Goal: Information Seeking & Learning: Learn about a topic

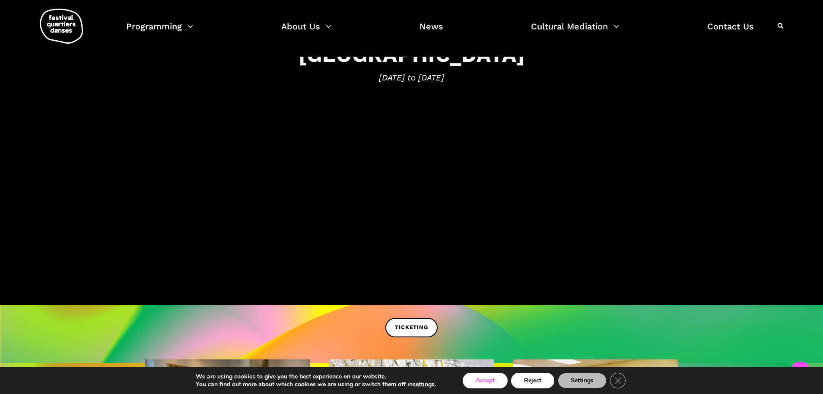
click at [493, 383] on button "Accept" at bounding box center [485, 381] width 45 height 16
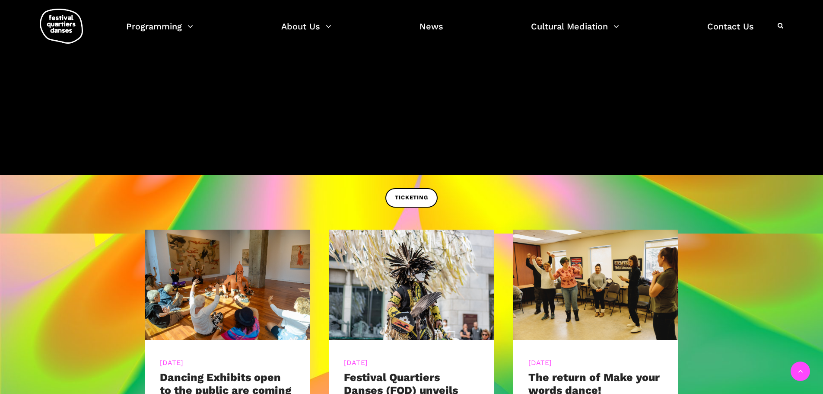
scroll to position [346, 0]
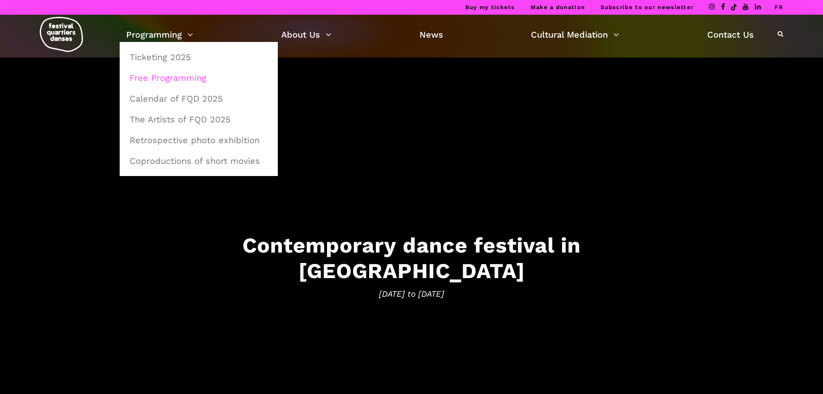
click at [166, 80] on link "Free Programming" at bounding box center [198, 78] width 149 height 20
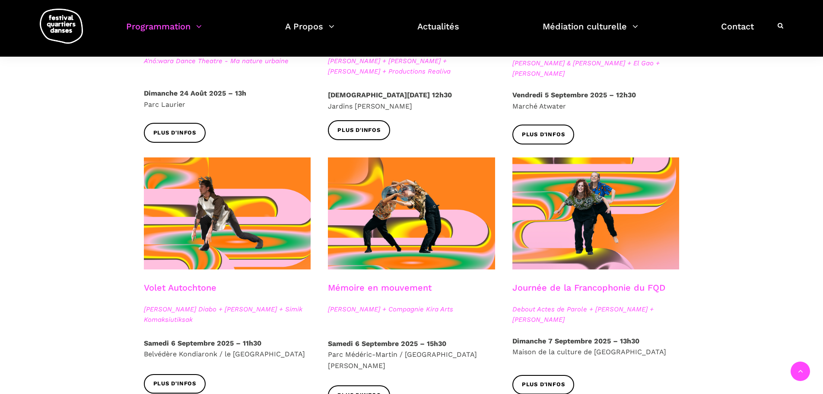
scroll to position [353, 0]
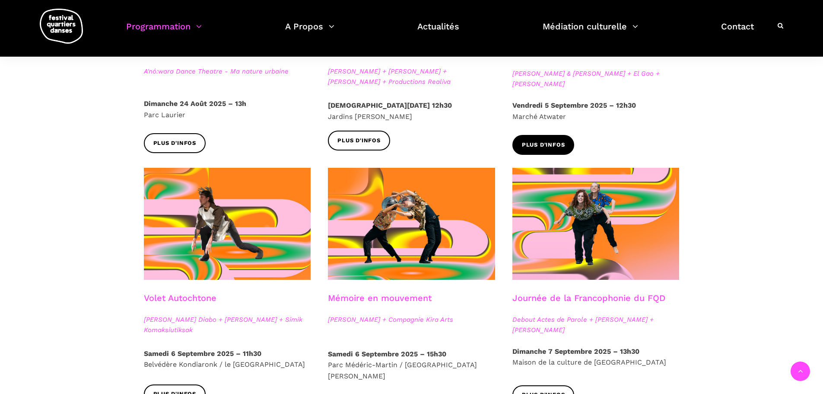
click at [529, 150] on link "Plus d'infos" at bounding box center [544, 144] width 62 height 19
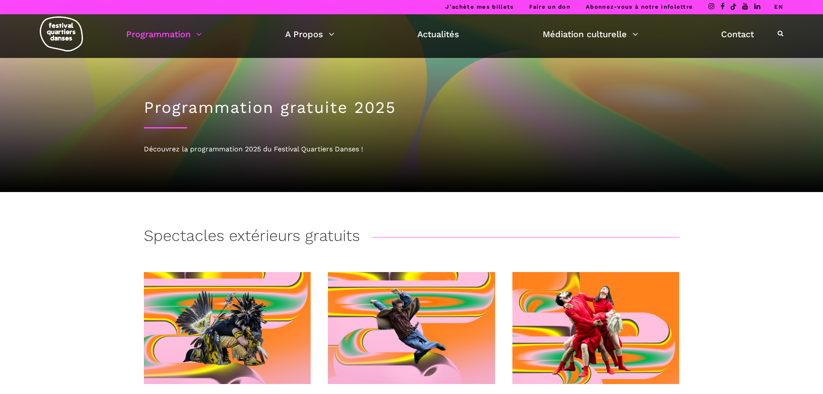
scroll to position [0, 0]
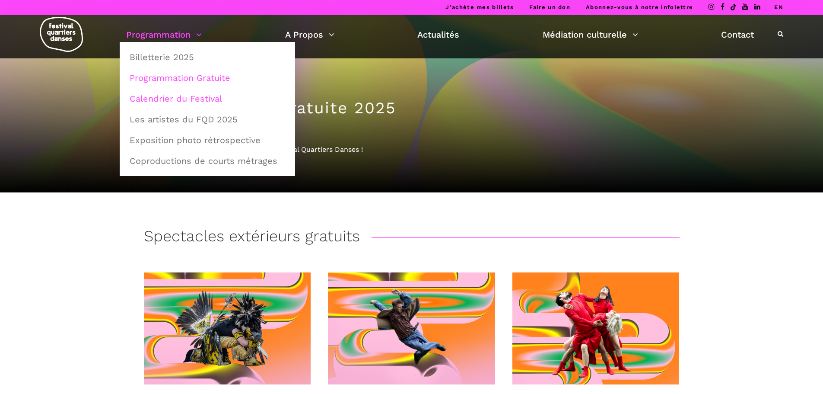
click at [181, 97] on link "Calendrier du Festival" at bounding box center [207, 99] width 166 height 20
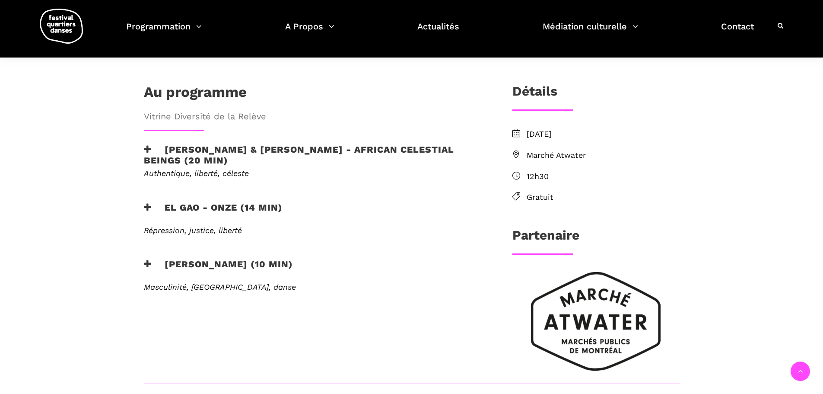
scroll to position [216, 0]
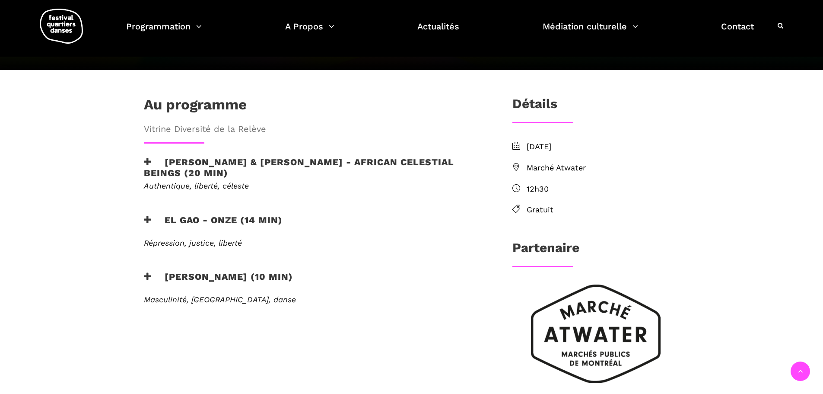
drag, startPoint x: 823, startPoint y: 112, endPoint x: 829, endPoint y: 146, distance: 35.2
click at [823, 146] on html "J’achète mes billets Faire un don Abonnez-vous à notre infolettre EN 5 septembr…" at bounding box center [411, 324] width 823 height 1080
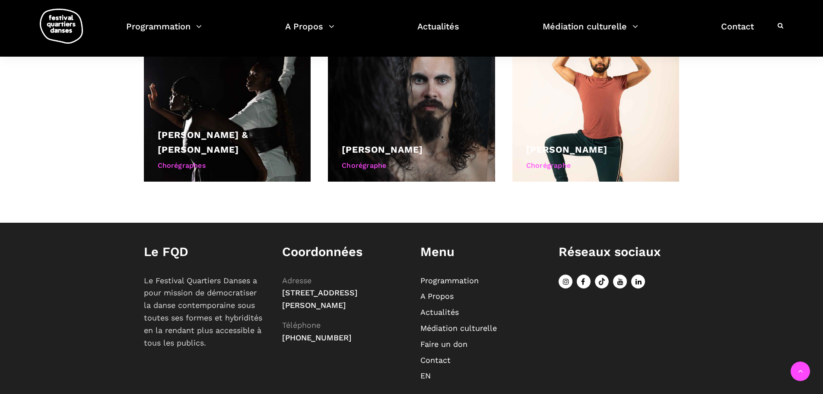
scroll to position [199, 0]
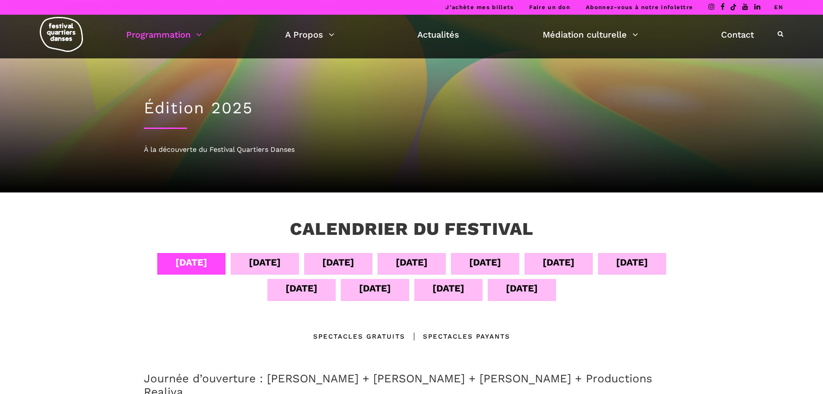
click at [249, 263] on div "[DATE]" at bounding box center [265, 262] width 32 height 15
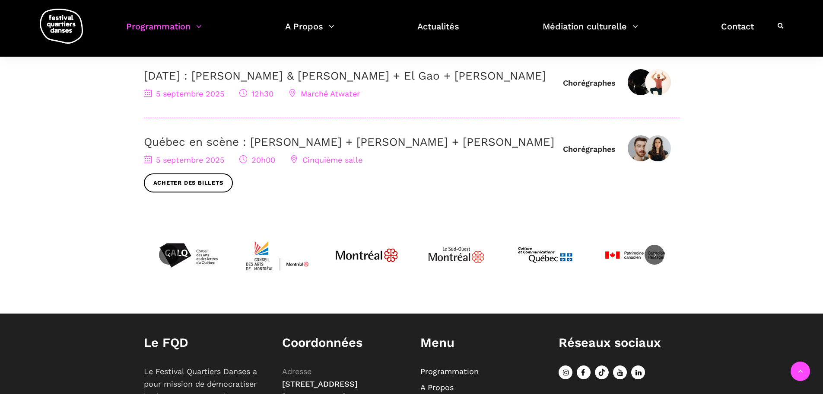
scroll to position [173, 0]
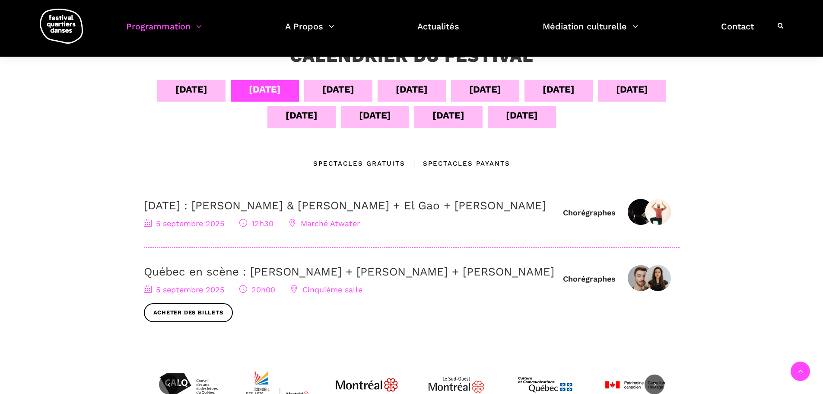
drag, startPoint x: 240, startPoint y: 112, endPoint x: 232, endPoint y: 108, distance: 9.1
